Goal: Information Seeking & Learning: Find specific fact

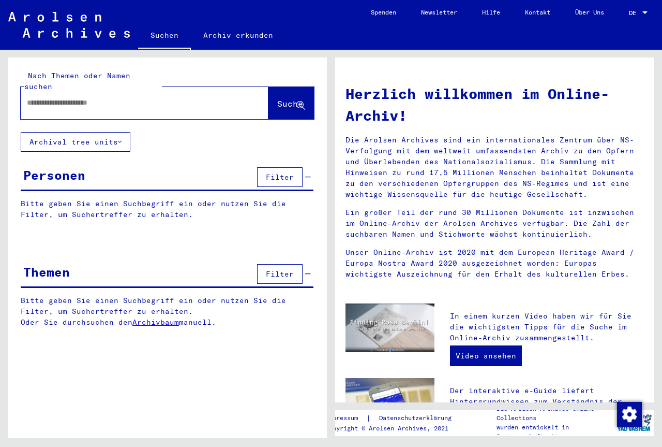
click at [87, 97] on input "text" at bounding box center [132, 102] width 211 height 11
type input "******"
click at [277, 98] on span "Suche" at bounding box center [290, 103] width 26 height 10
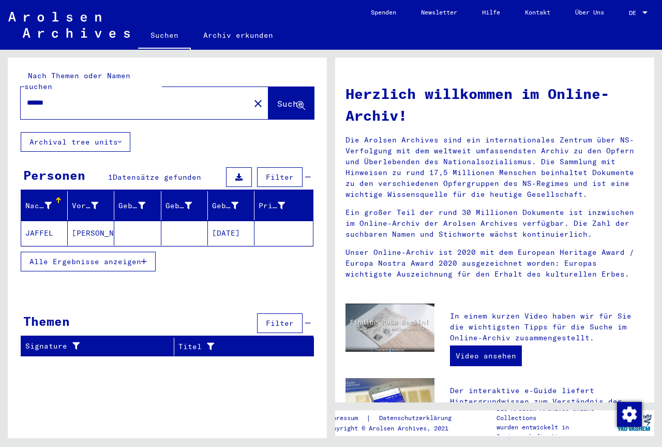
click at [44, 222] on mat-cell "JAFFEL" at bounding box center [44, 232] width 47 height 25
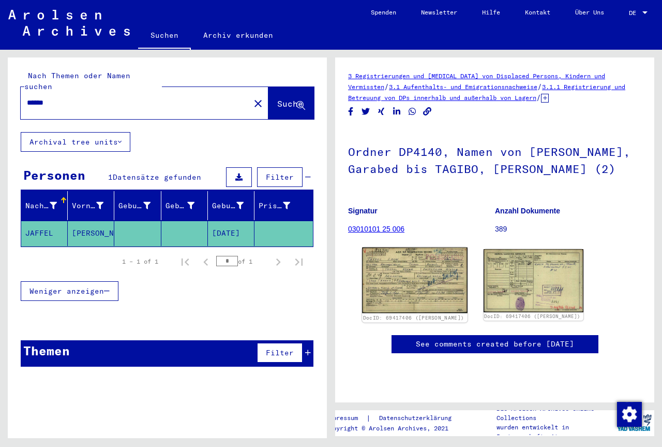
click at [415, 282] on img at bounding box center [414, 280] width 105 height 66
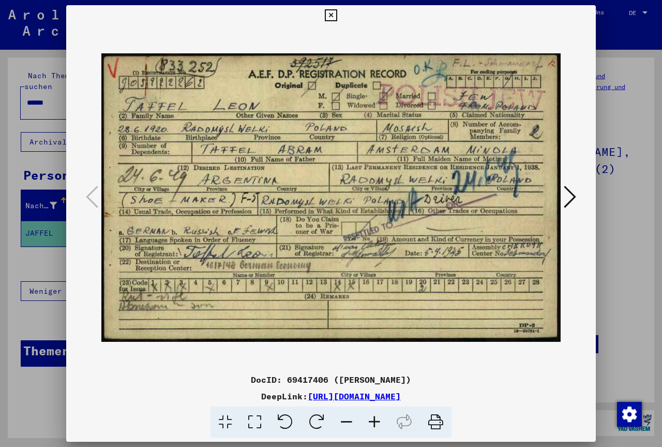
click at [571, 199] on icon at bounding box center [570, 196] width 12 height 25
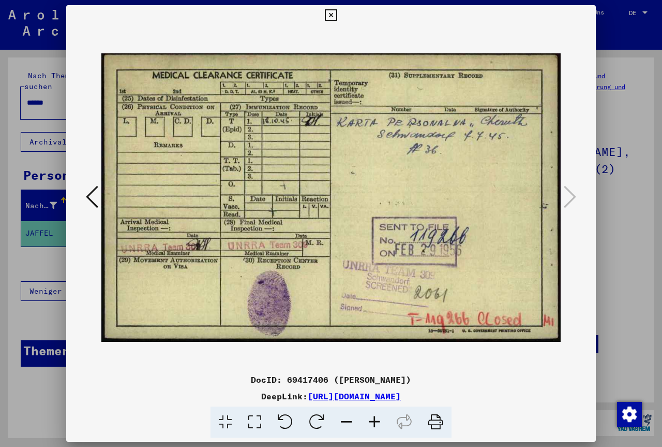
click at [329, 16] on icon at bounding box center [331, 15] width 12 height 12
